Goal: Task Accomplishment & Management: Use online tool/utility

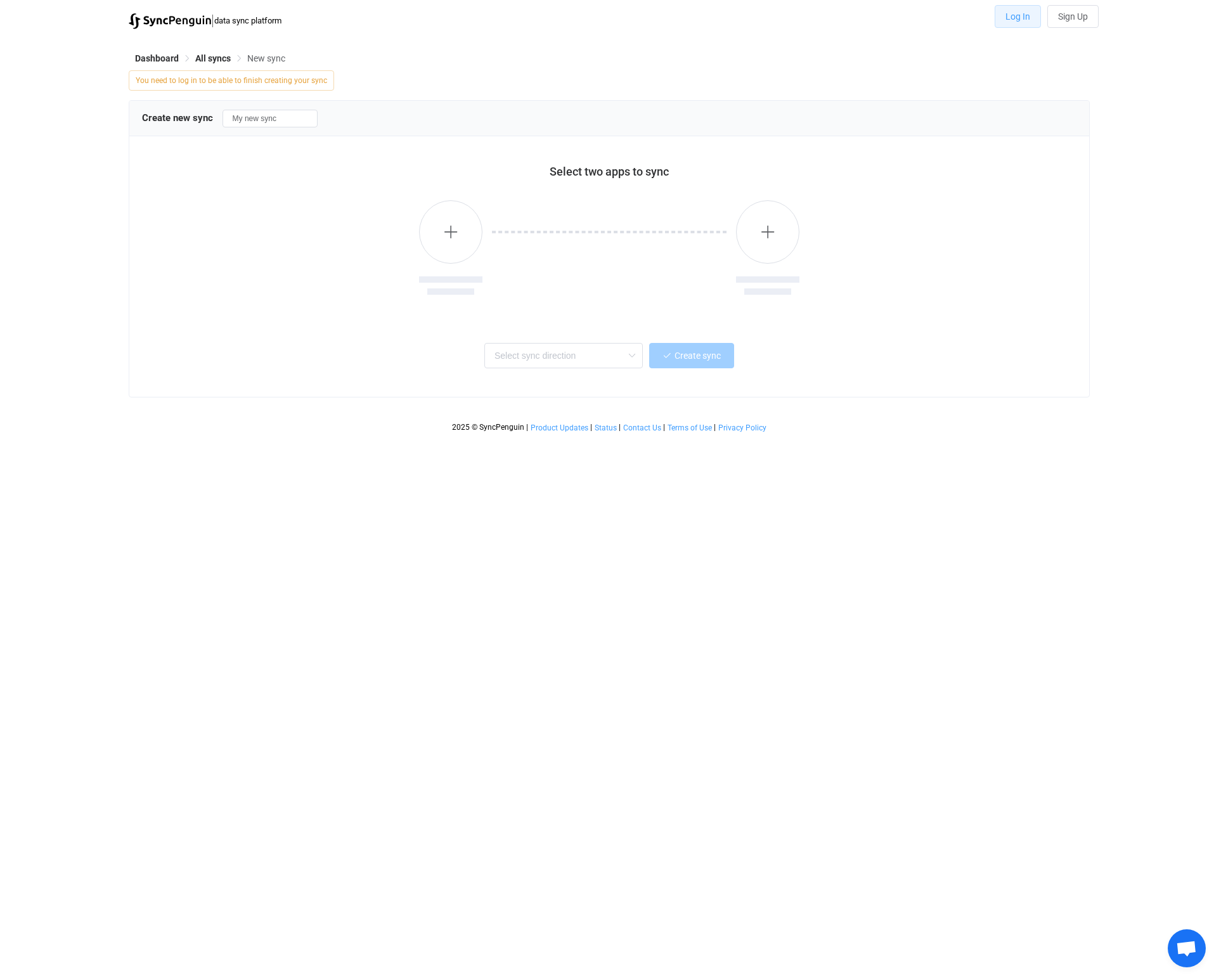
click at [1014, 15] on span "Log In" at bounding box center [1018, 17] width 25 height 10
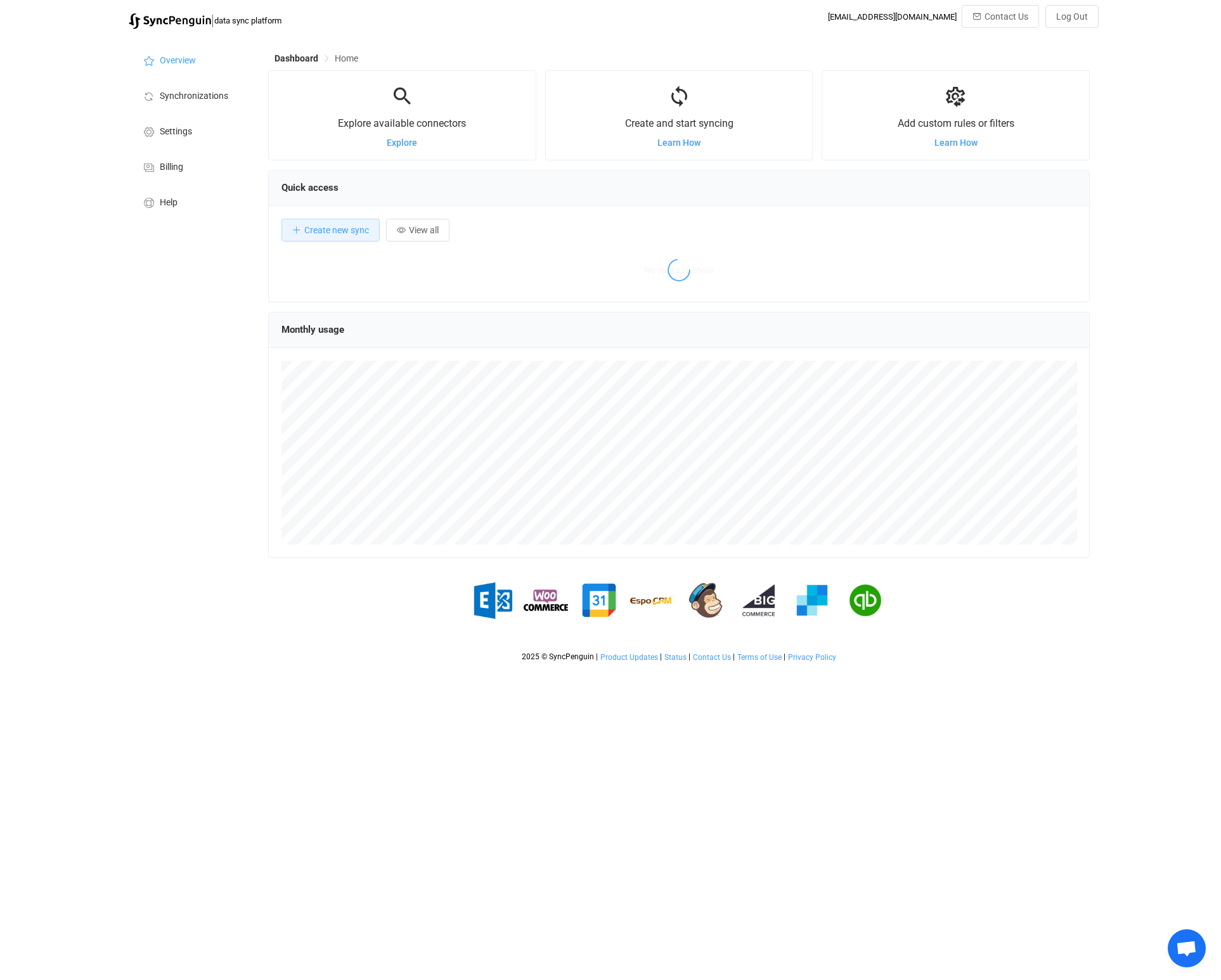
scroll to position [246, 821]
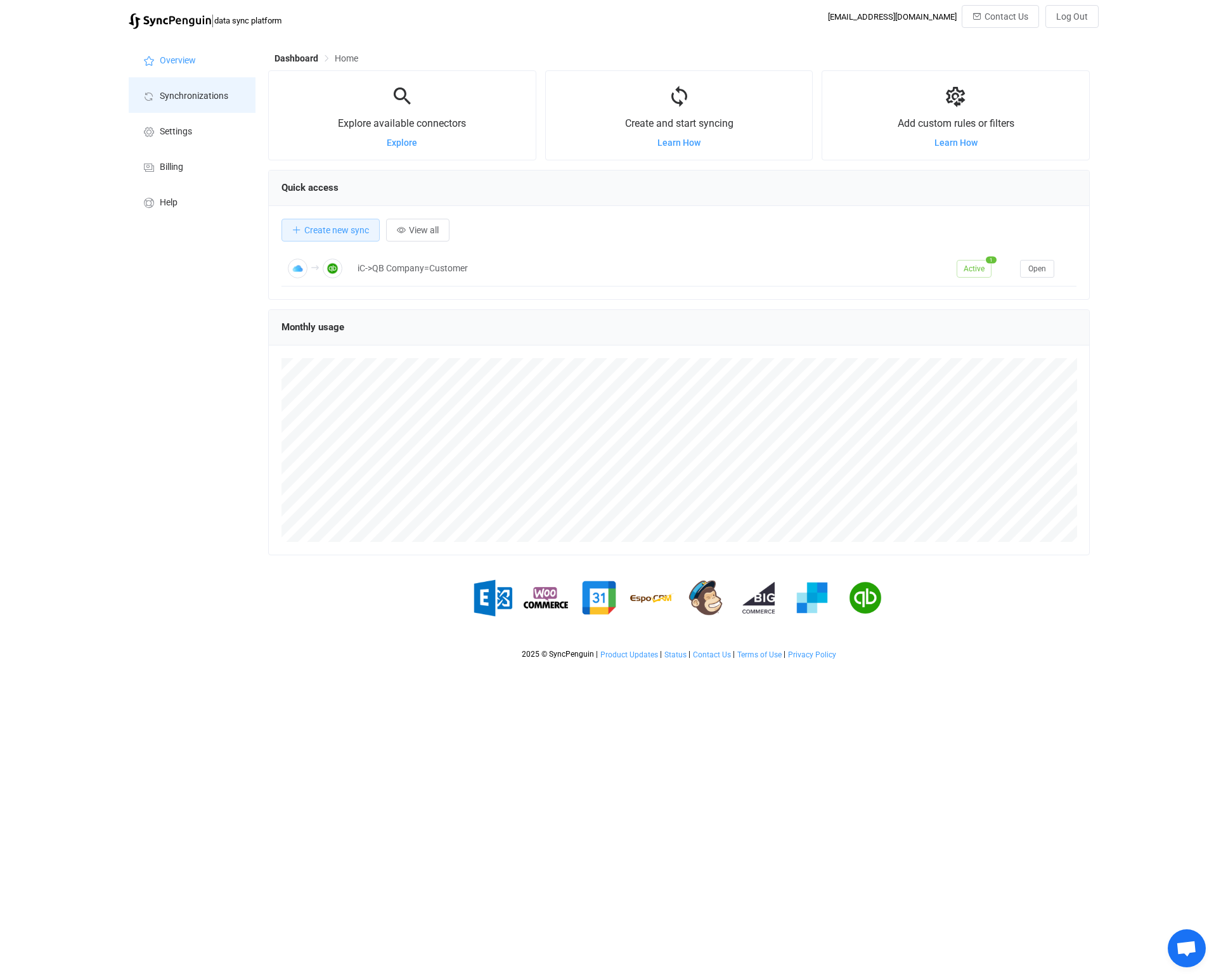
click at [195, 96] on span "Synchronizations" at bounding box center [193, 96] width 68 height 10
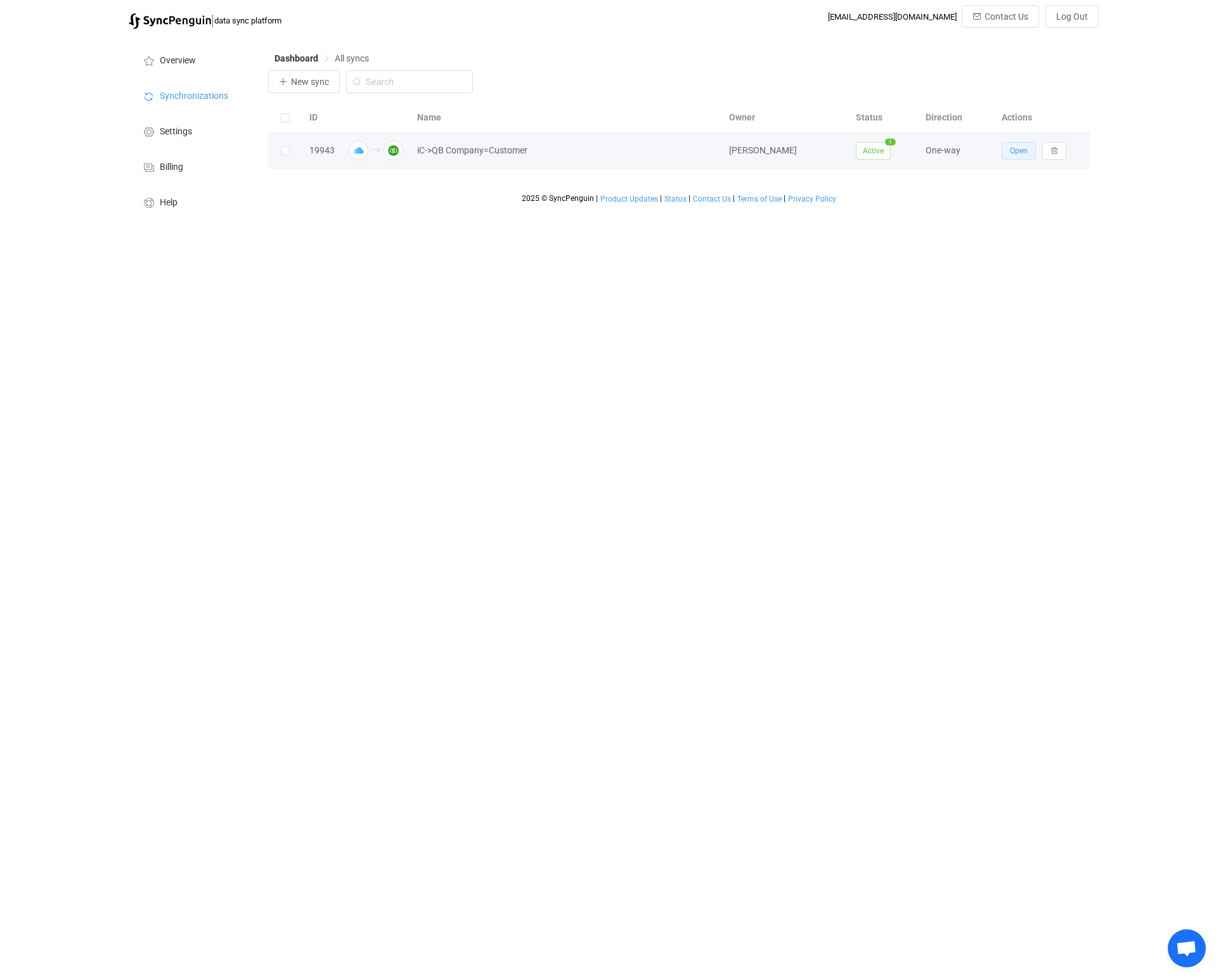
click at [1019, 155] on span "Open" at bounding box center [1019, 151] width 18 height 9
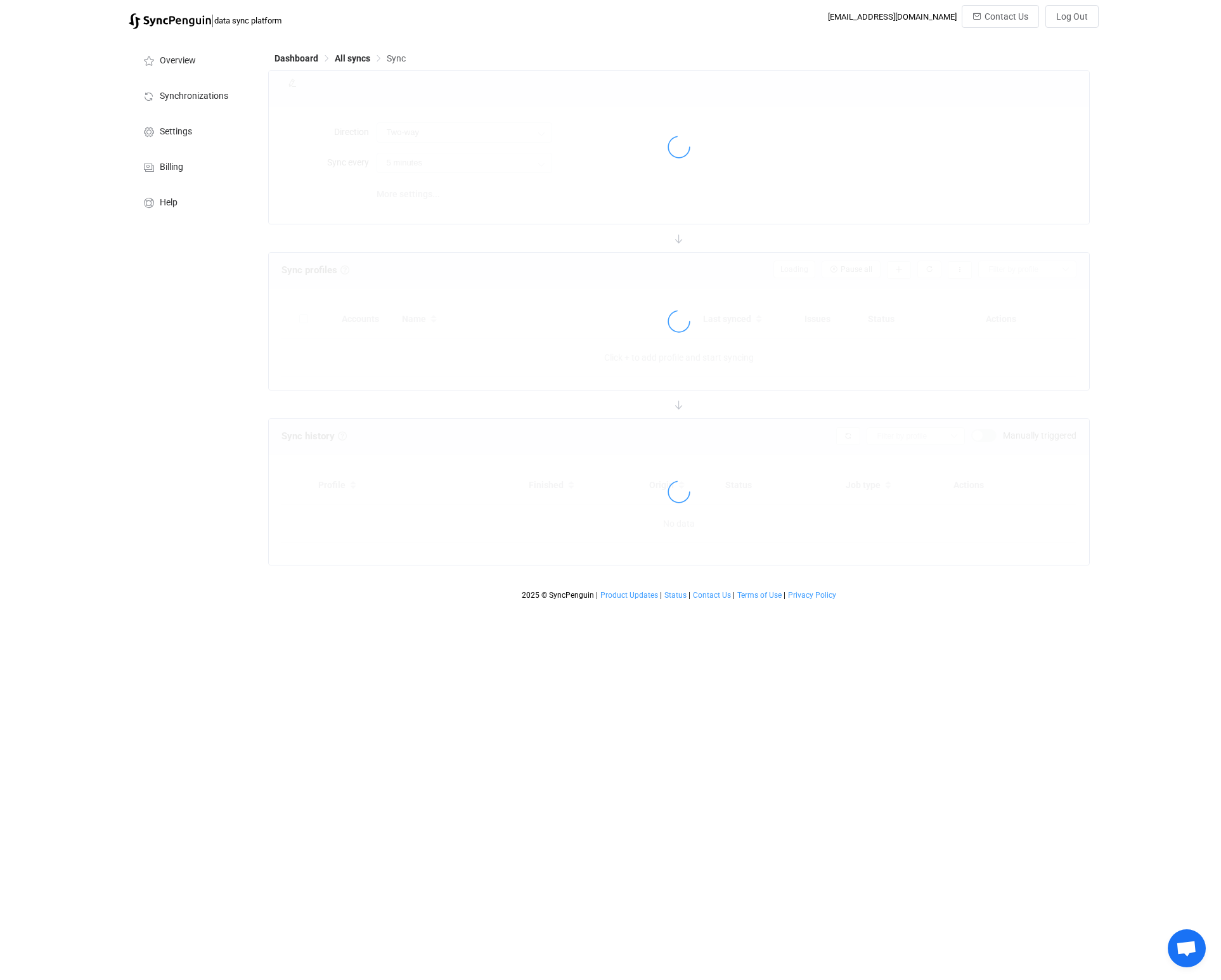
type input "iCloud → Quickbooks"
type input "24 hours"
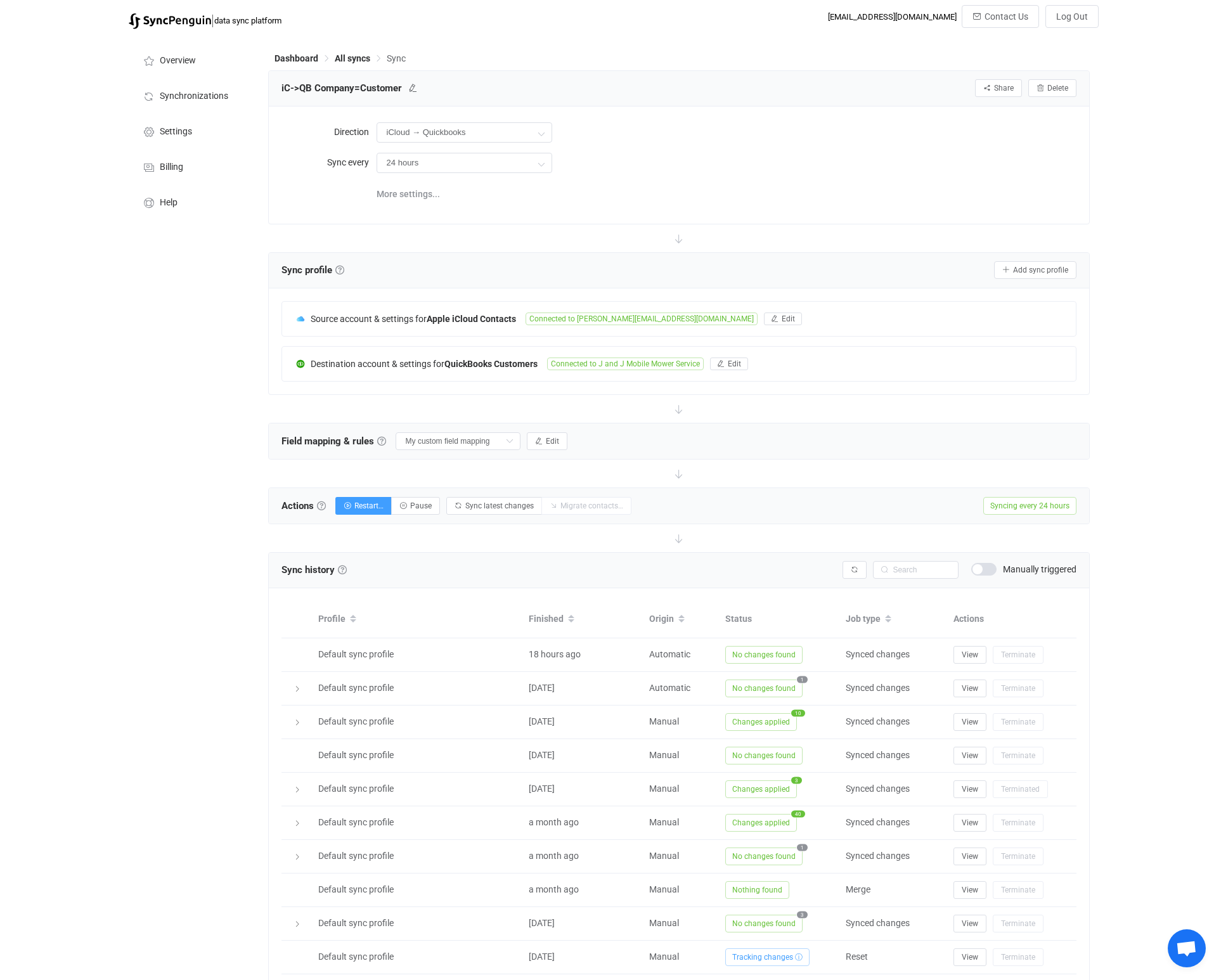
scroll to position [73, 0]
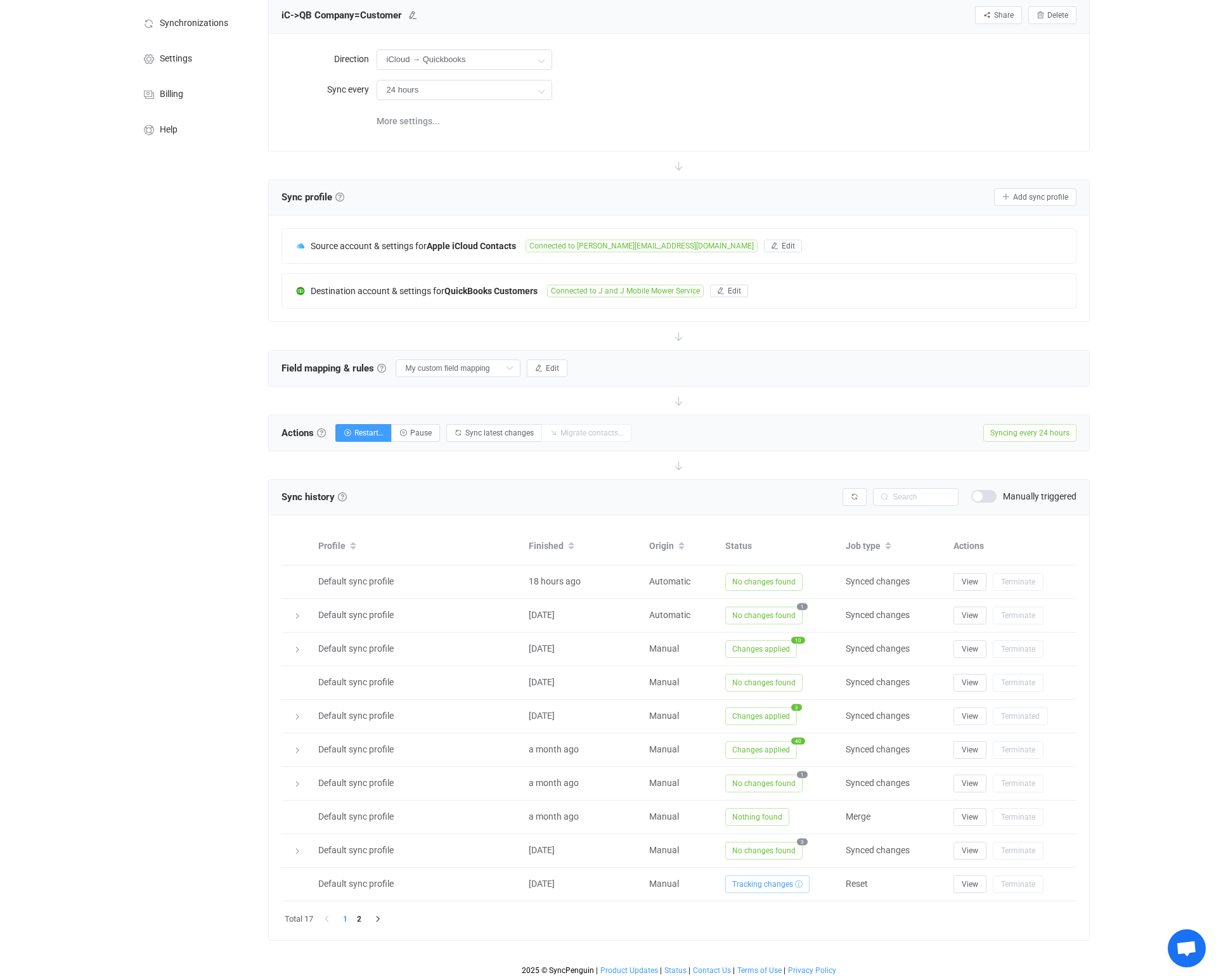
click at [986, 491] on span at bounding box center [983, 496] width 26 height 12
click at [407, 89] on input "24 hours" at bounding box center [464, 90] width 175 height 20
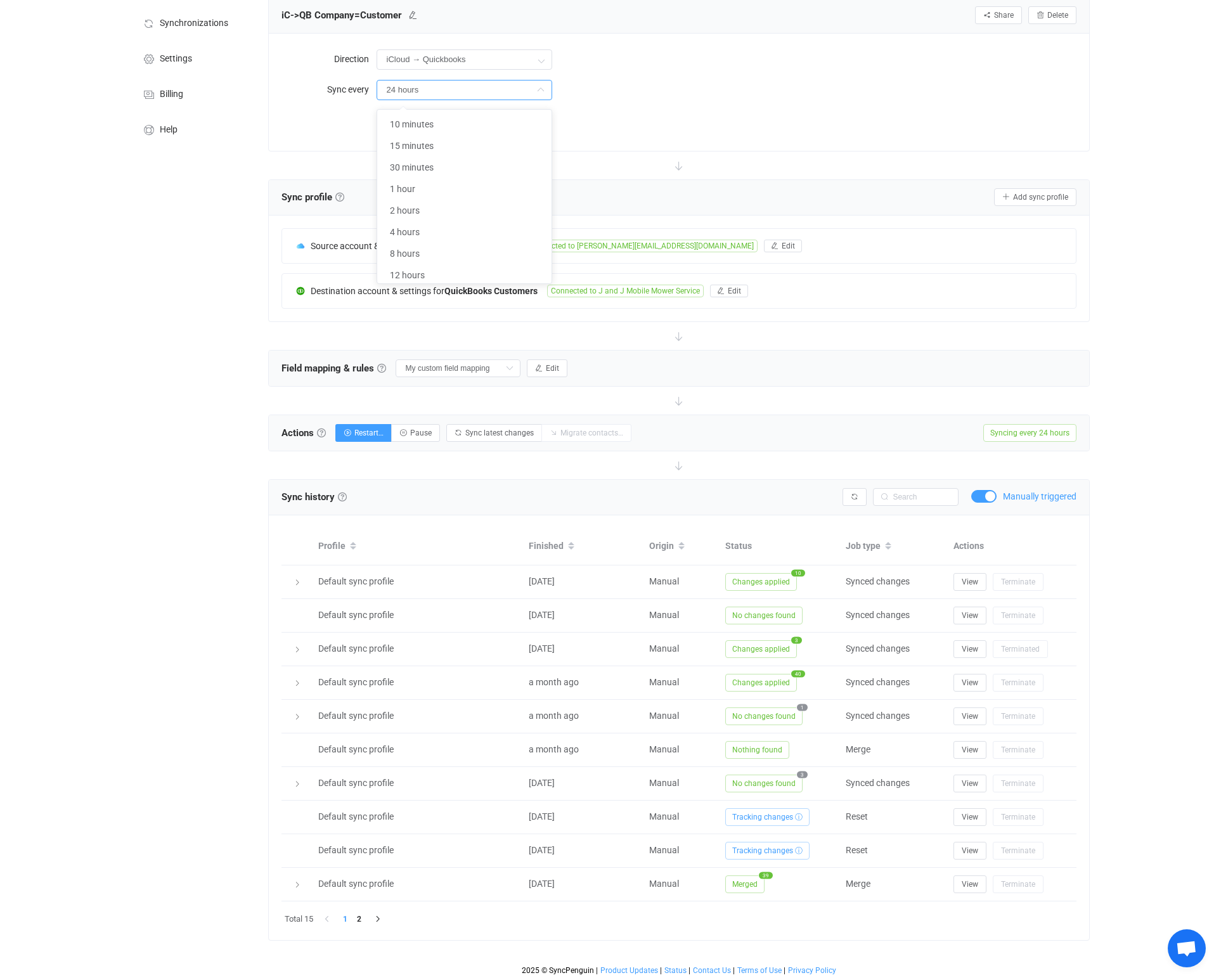
scroll to position [24, 0]
click at [407, 89] on input "24 hours" at bounding box center [464, 90] width 175 height 20
click at [402, 119] on span "More settings..." at bounding box center [408, 121] width 64 height 26
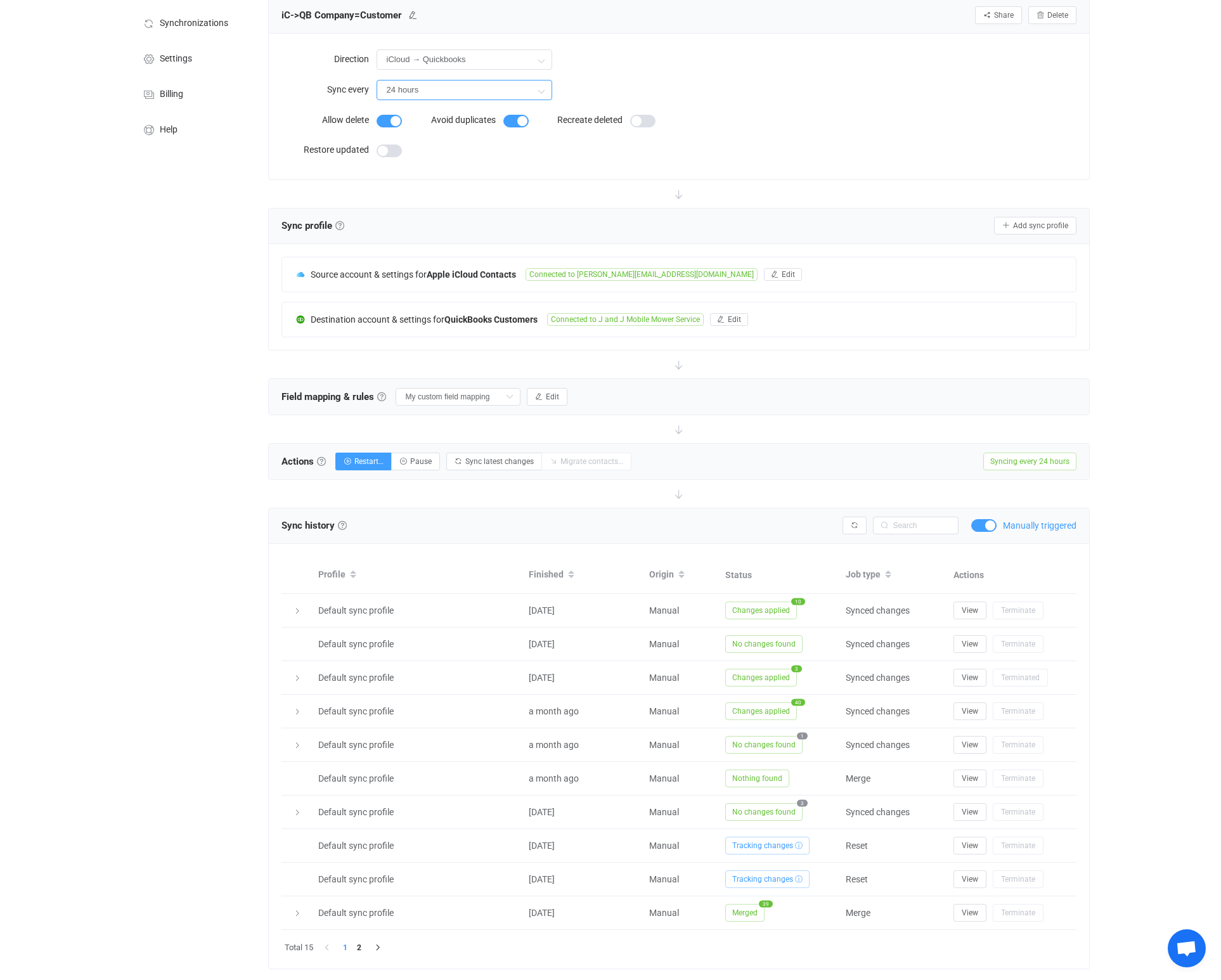
click at [444, 85] on input "24 hours" at bounding box center [464, 90] width 175 height 20
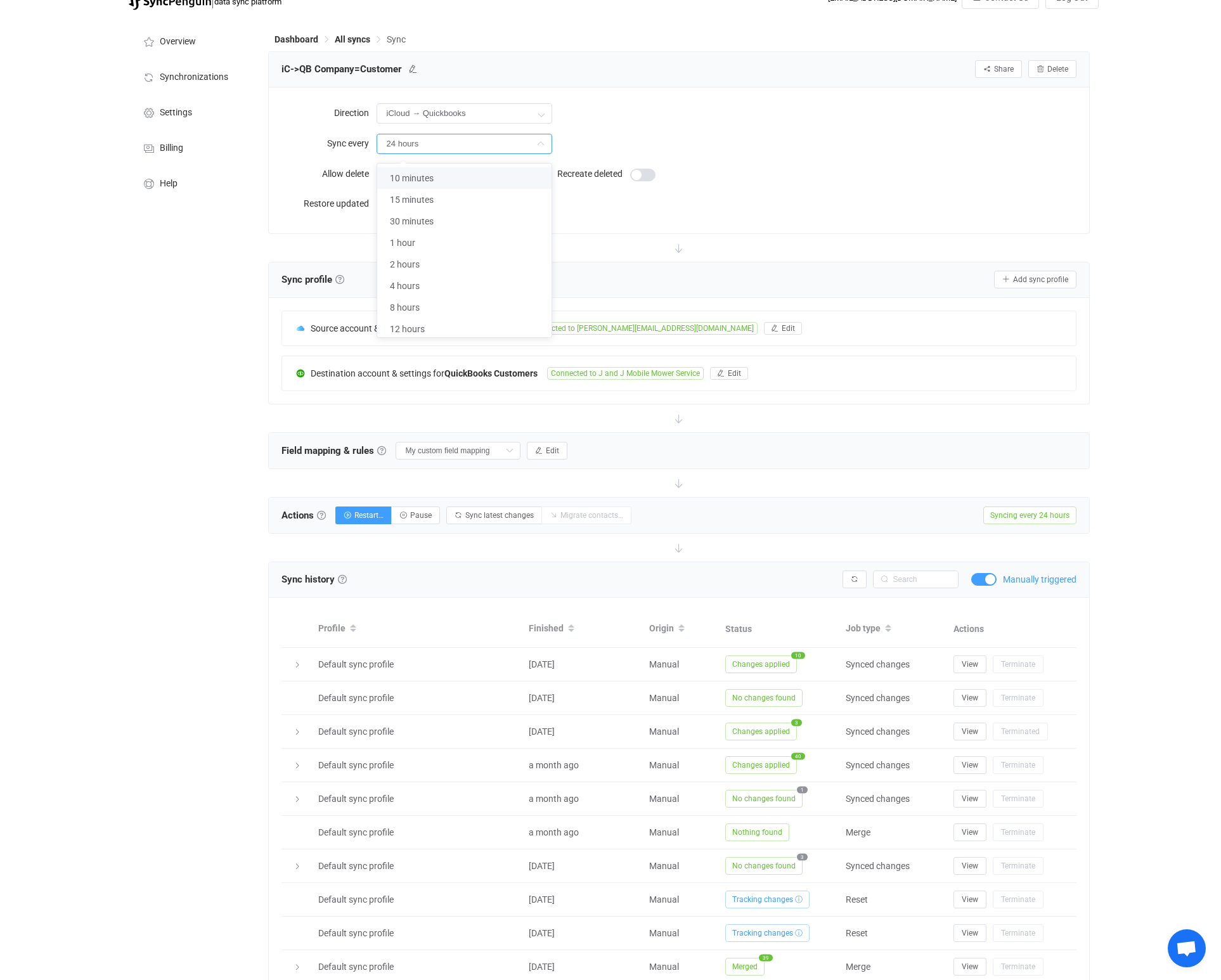
scroll to position [18, 0]
click at [703, 137] on div "24 hours" at bounding box center [727, 145] width 700 height 26
click at [1036, 582] on span "Manually triggered" at bounding box center [1039, 580] width 73 height 9
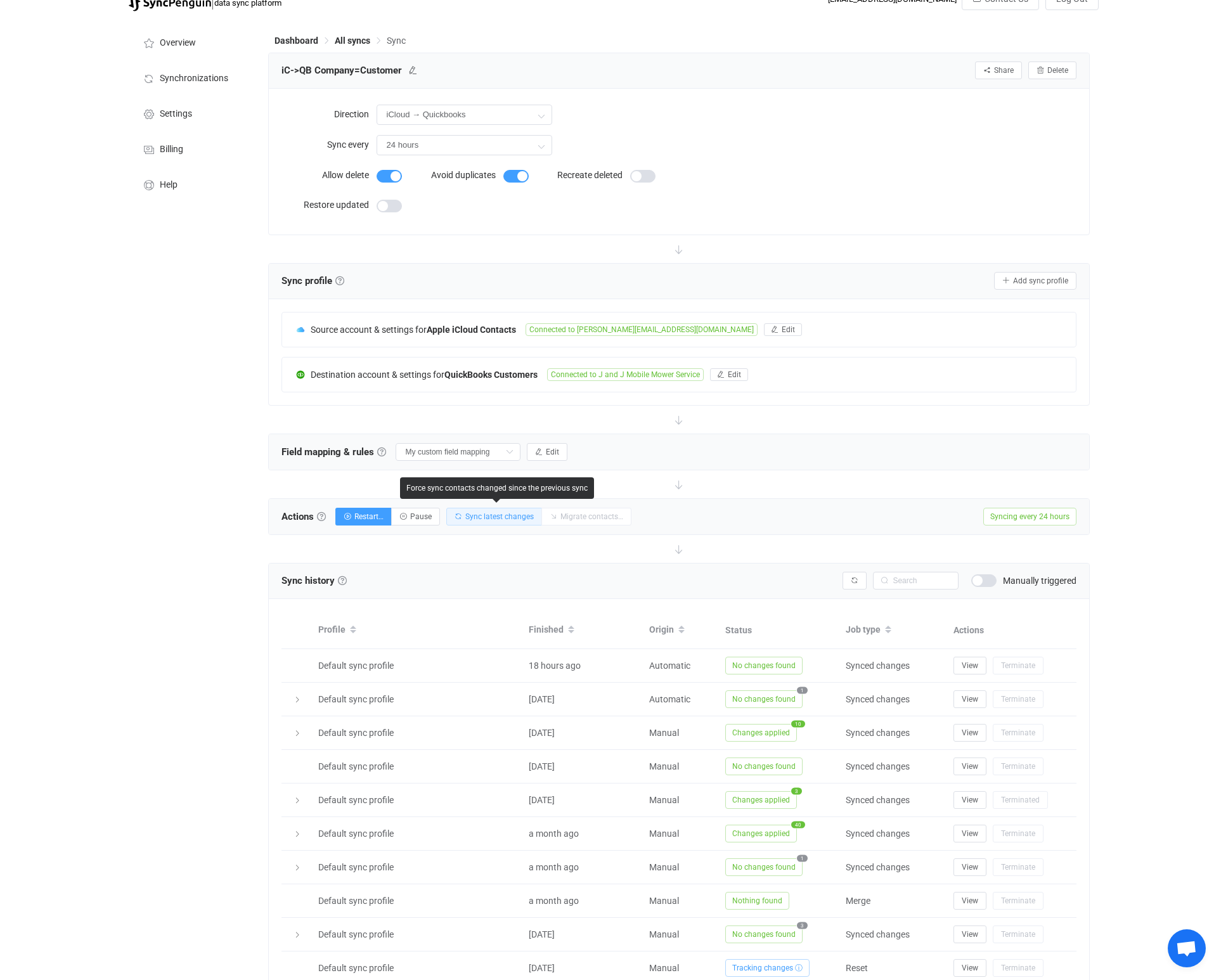
click at [491, 513] on span "Sync latest changes" at bounding box center [499, 517] width 68 height 9
